Goal: Find specific page/section: Find specific page/section

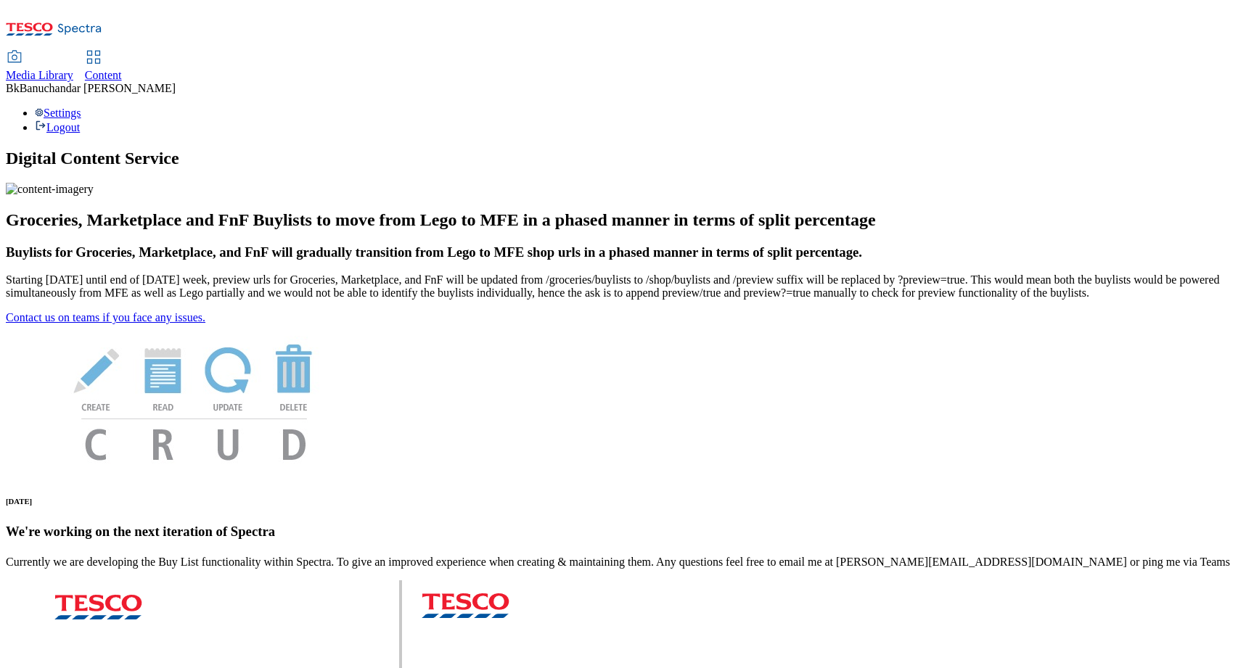
click at [73, 69] on span "Media Library" at bounding box center [39, 75] width 67 height 12
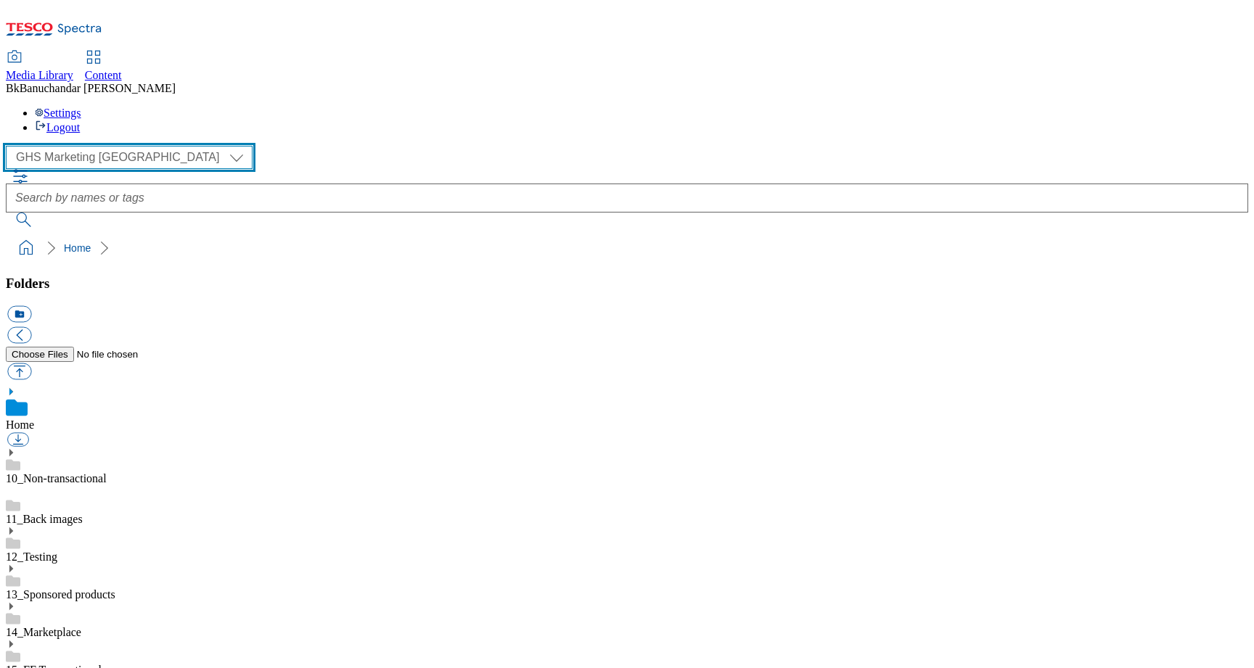
select select "flare-ighs-ce-mktg"
click option "iGHS Marketing CE" at bounding box center [0, 0] width 0 height 0
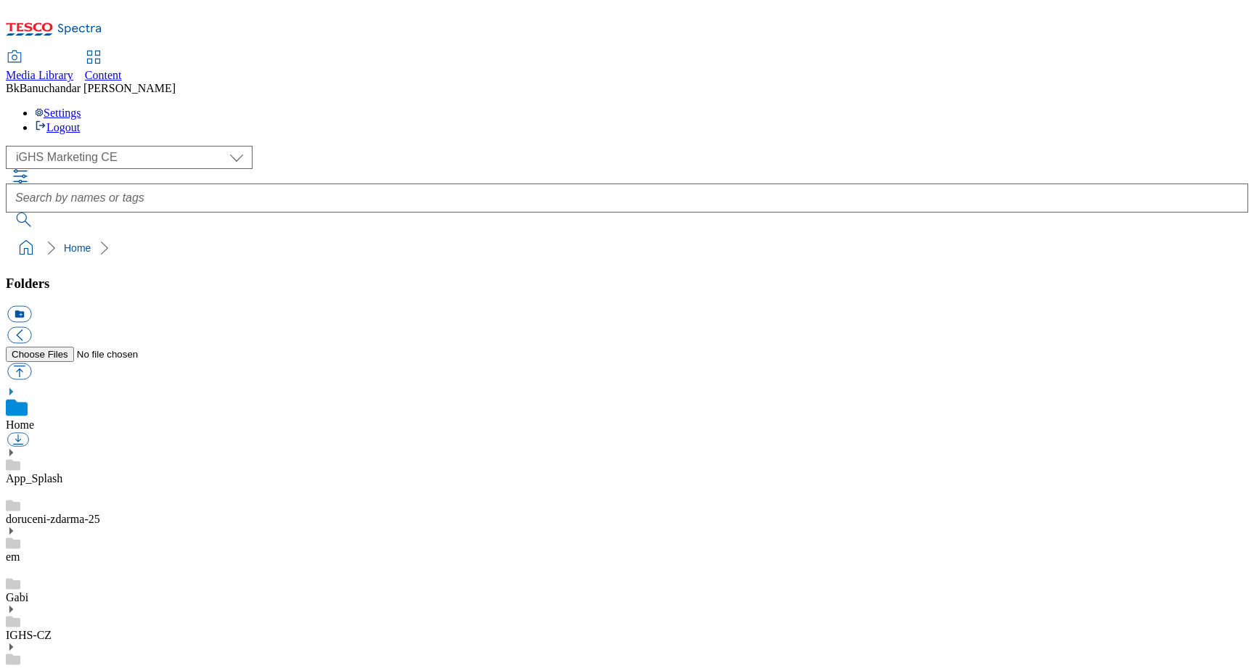
click at [16, 604] on icon at bounding box center [11, 609] width 10 height 10
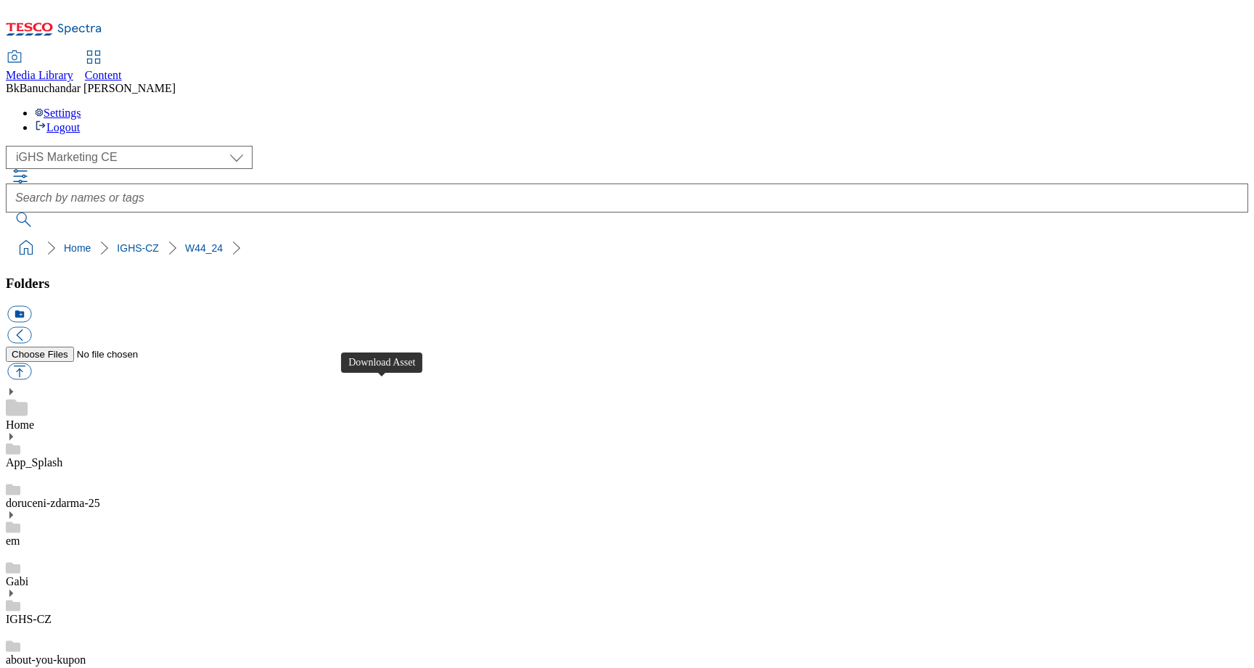
click at [13, 590] on use at bounding box center [11, 593] width 4 height 7
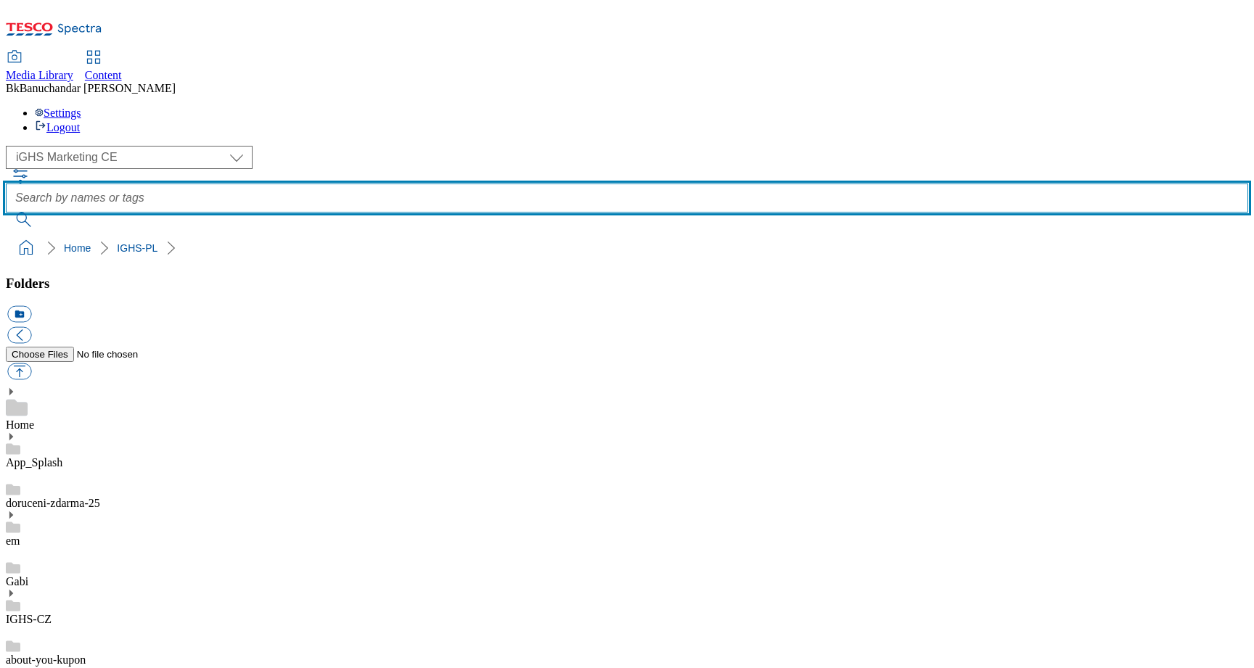
click at [572, 184] on input "text" at bounding box center [627, 198] width 1242 height 29
type input "nye"
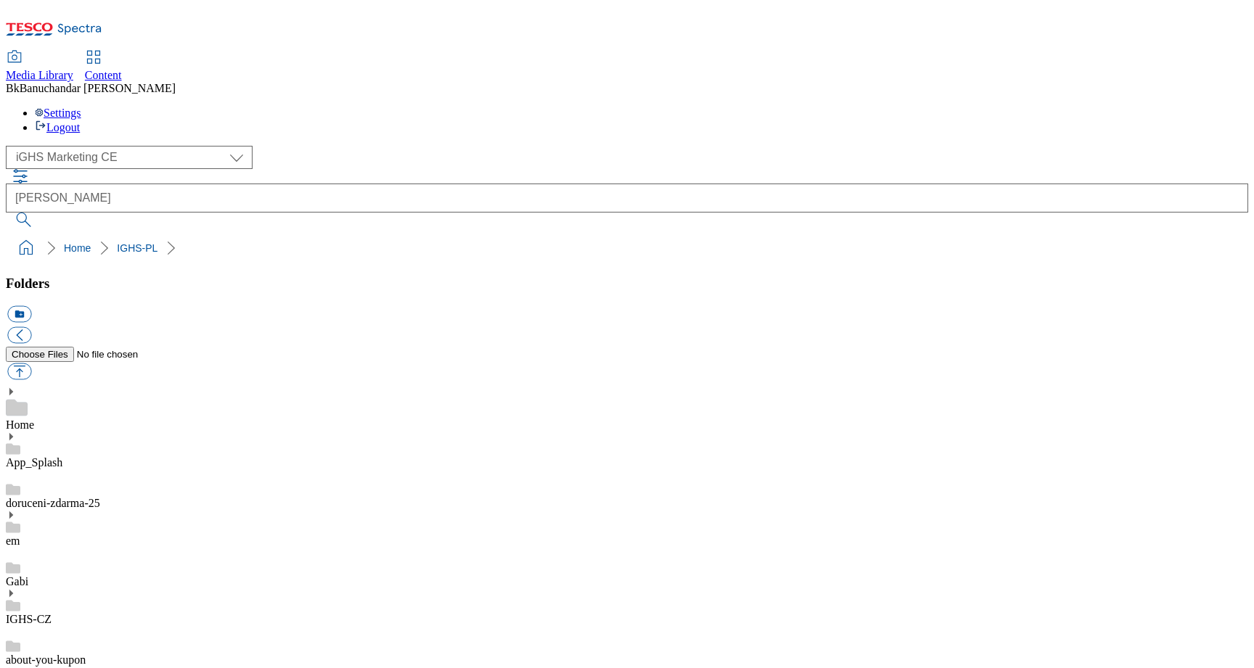
click at [118, 589] on div "IGHS-CZ" at bounding box center [627, 608] width 1242 height 38
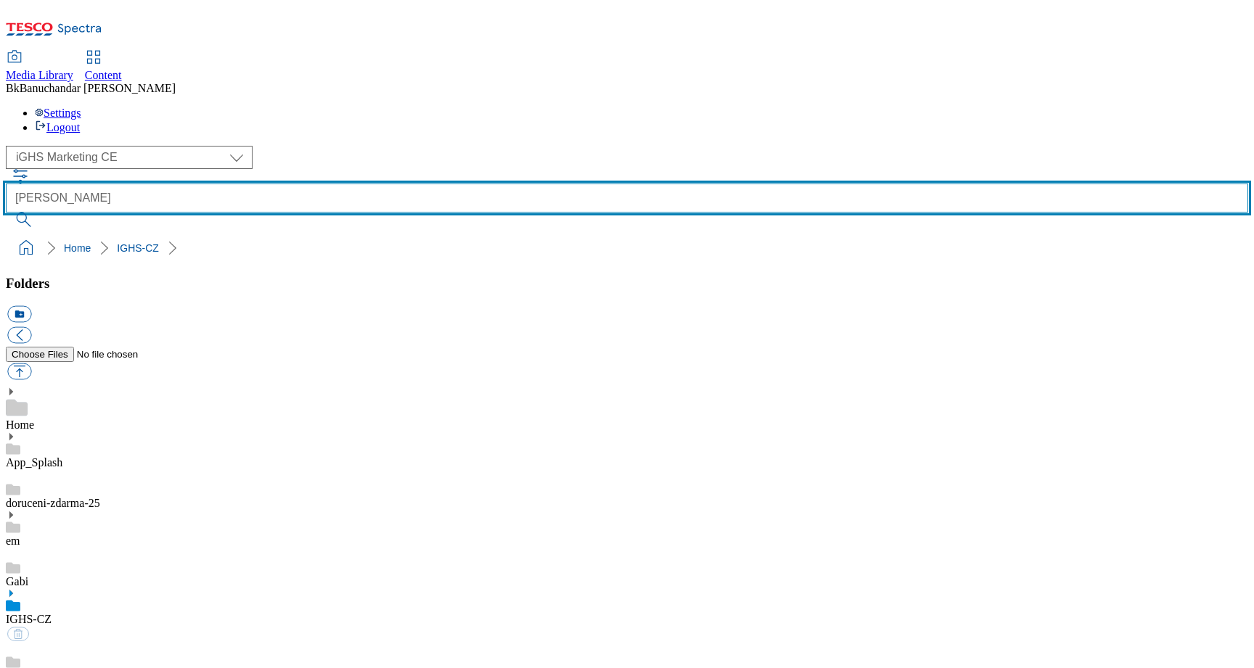
click at [670, 184] on input "nye" at bounding box center [627, 198] width 1242 height 29
click at [6, 213] on button "submit" at bounding box center [25, 220] width 38 height 15
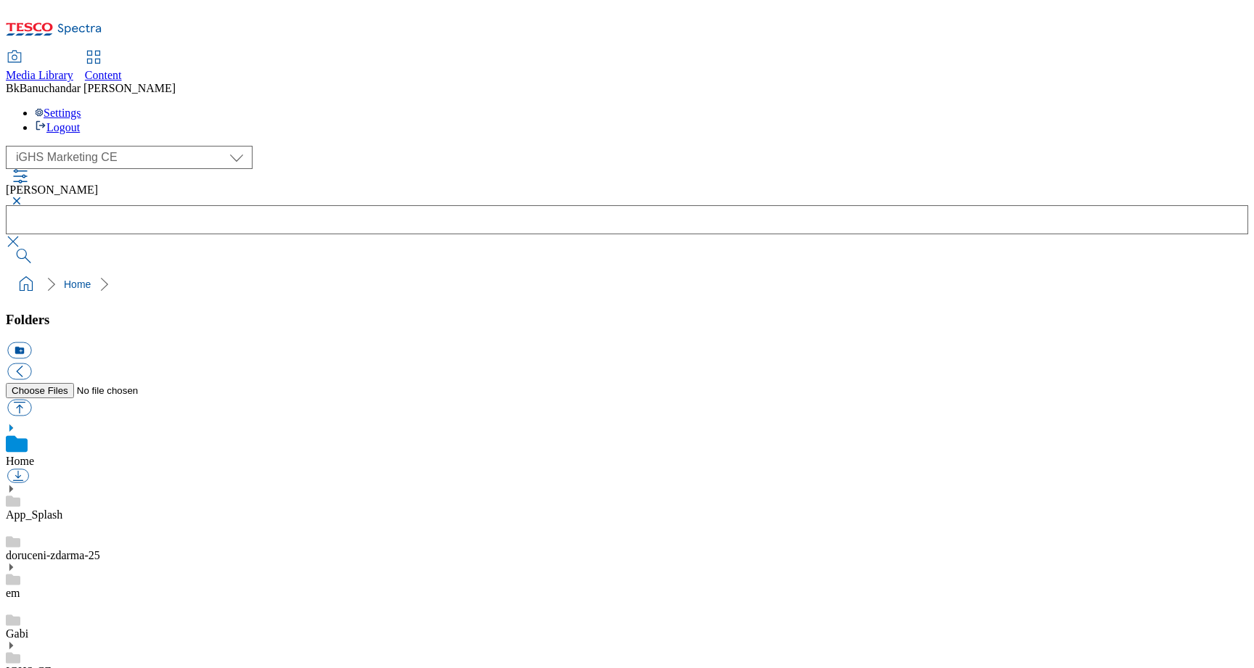
click at [23, 197] on button "button" at bounding box center [14, 201] width 17 height 9
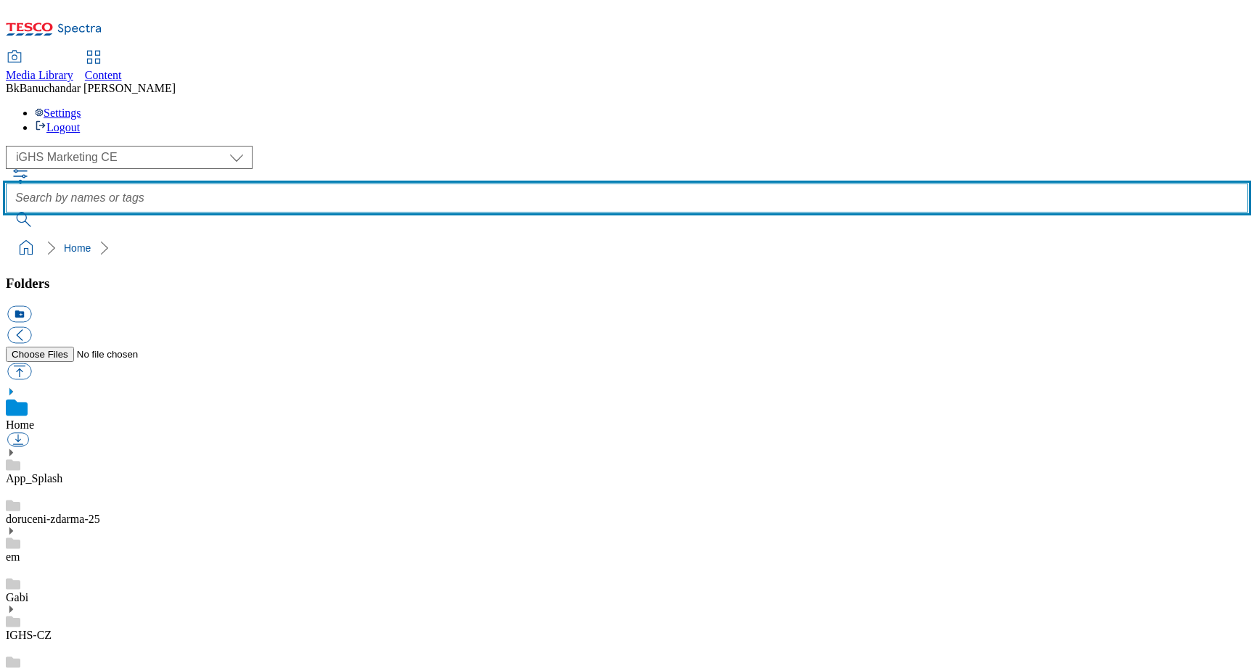
click at [462, 184] on input "text" at bounding box center [627, 198] width 1242 height 29
type input "new year"
click at [6, 213] on button "submit" at bounding box center [25, 220] width 38 height 15
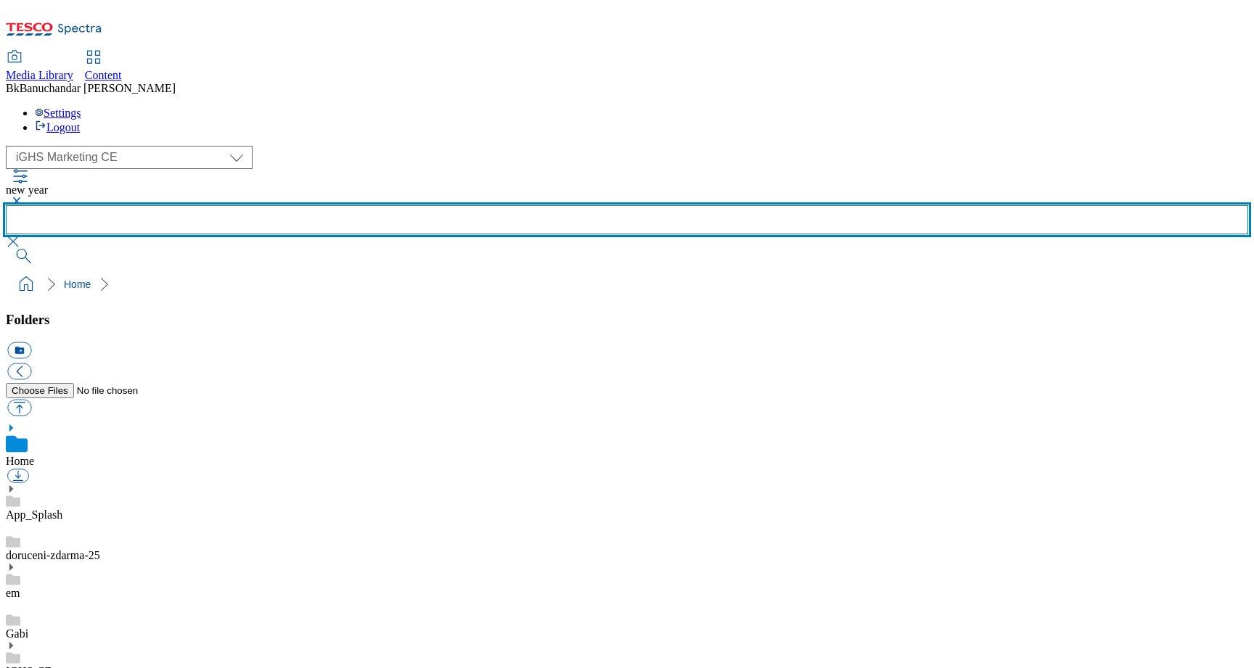
scroll to position [803, 0]
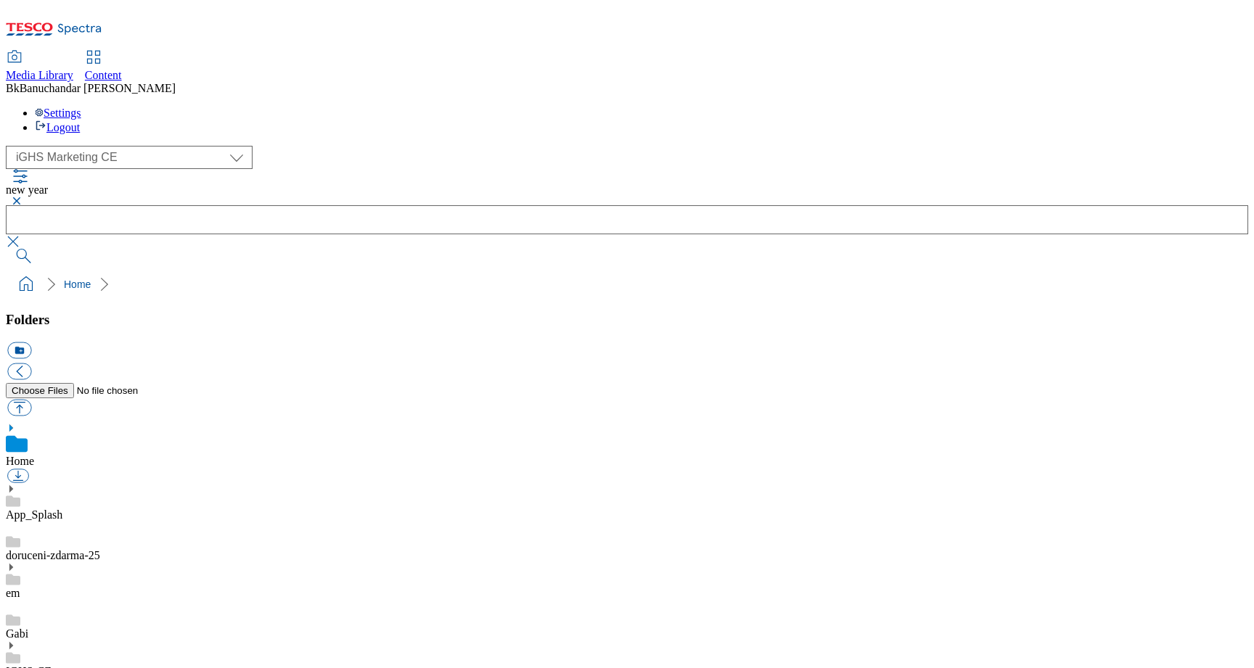
scroll to position [517, 0]
